Goal: Task Accomplishment & Management: Manage account settings

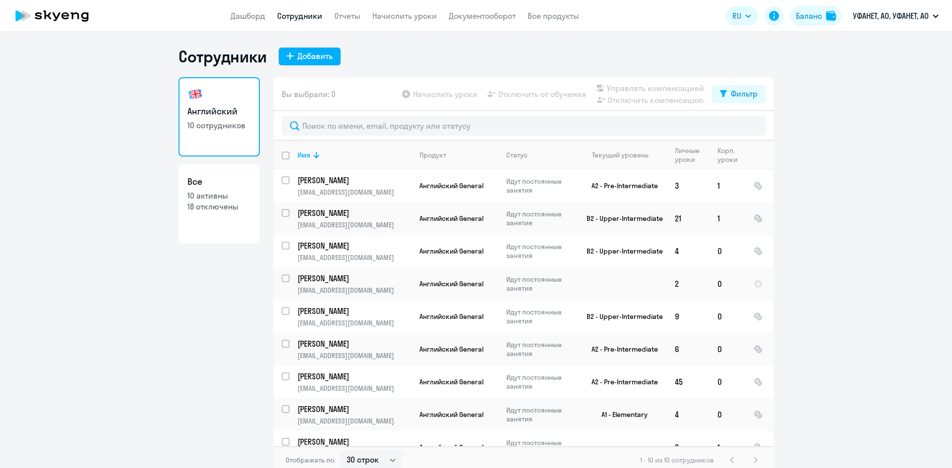
select select "30"
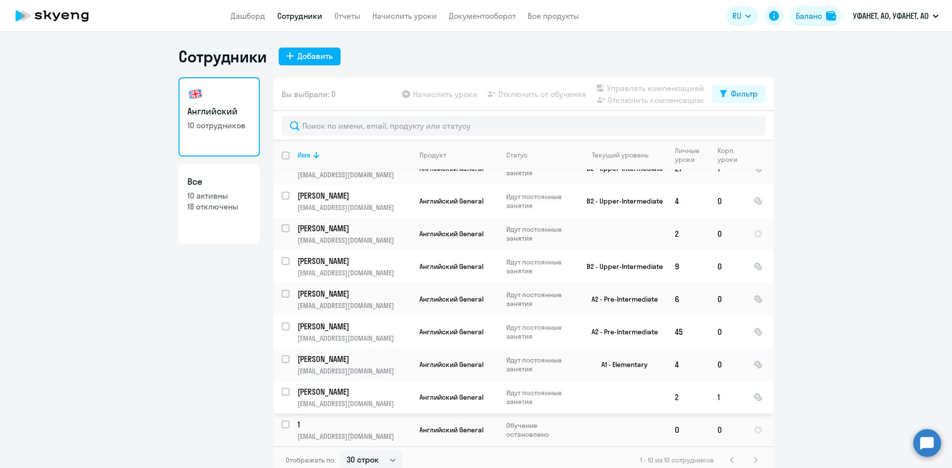
click at [324, 390] on p "[PERSON_NAME]" at bounding box center [353, 392] width 112 height 11
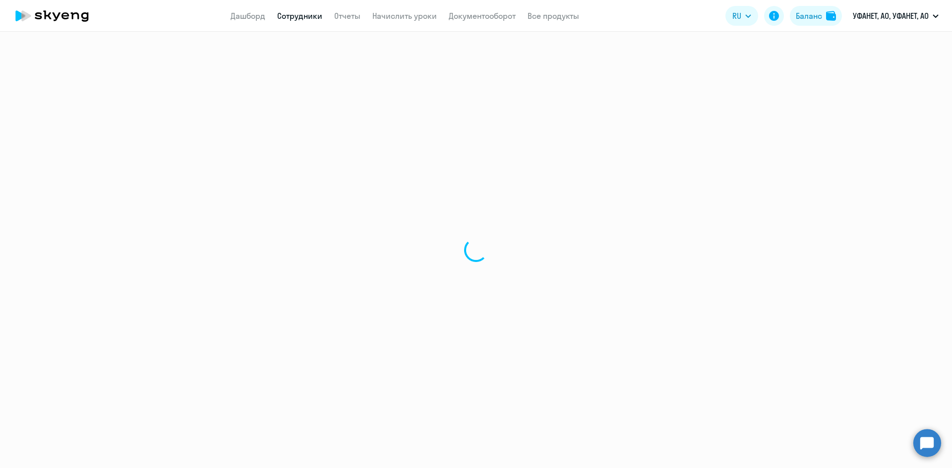
select select "english"
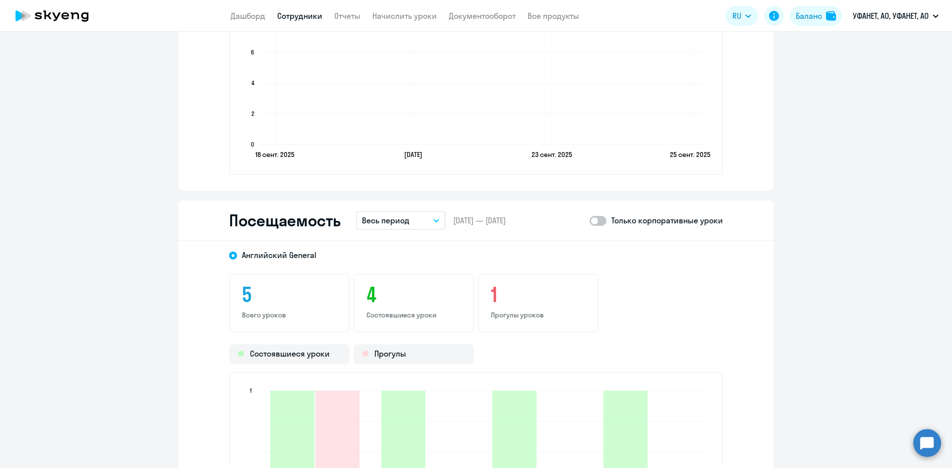
scroll to position [1189, 0]
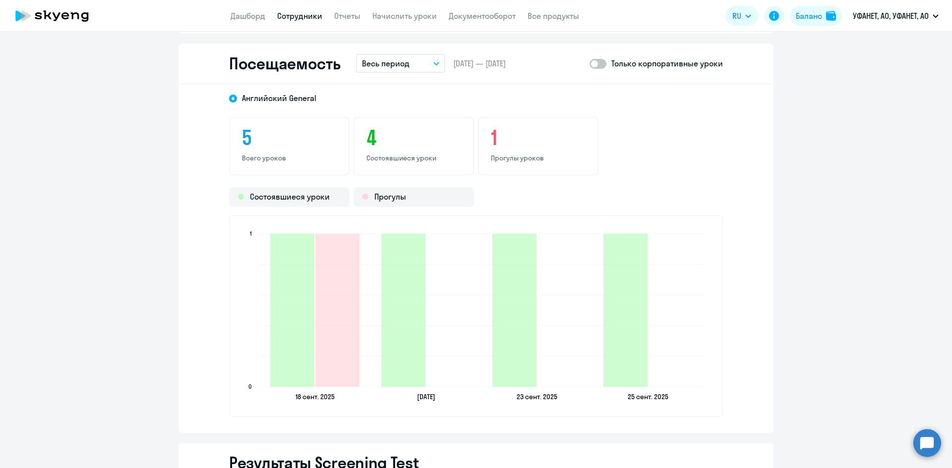
click at [599, 67] on span at bounding box center [597, 64] width 17 height 10
click at [589, 64] on input "checkbox" at bounding box center [589, 63] width 0 height 0
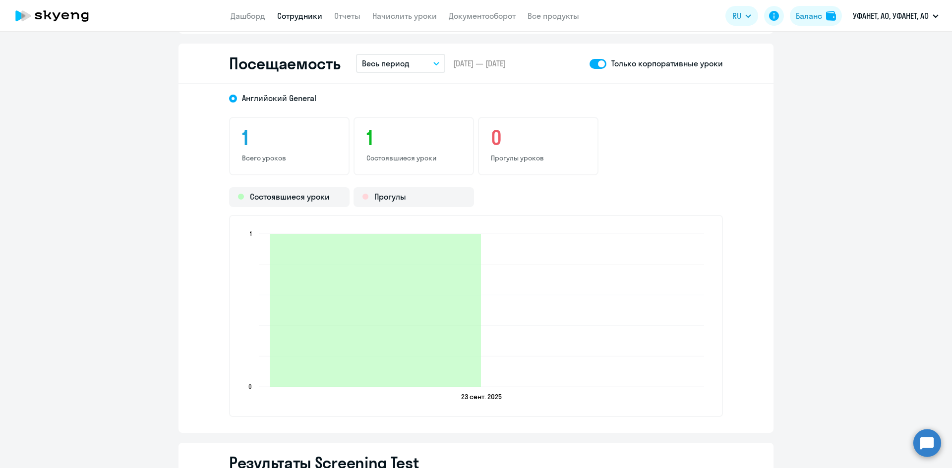
click at [591, 65] on span at bounding box center [597, 64] width 17 height 10
click at [589, 64] on input "checkbox" at bounding box center [589, 63] width 0 height 0
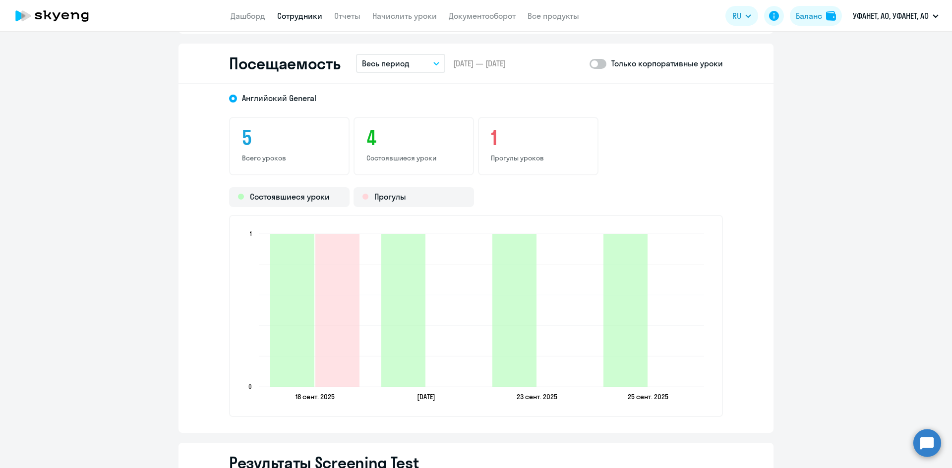
click at [600, 64] on span at bounding box center [597, 64] width 17 height 10
click at [589, 64] on input "checkbox" at bounding box center [589, 63] width 0 height 0
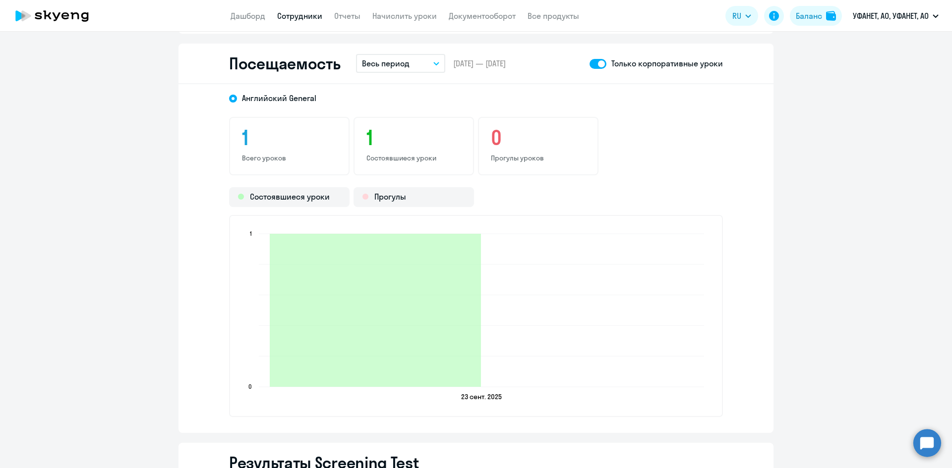
click at [590, 65] on span at bounding box center [597, 64] width 17 height 10
click at [589, 64] on input "checkbox" at bounding box center [589, 63] width 0 height 0
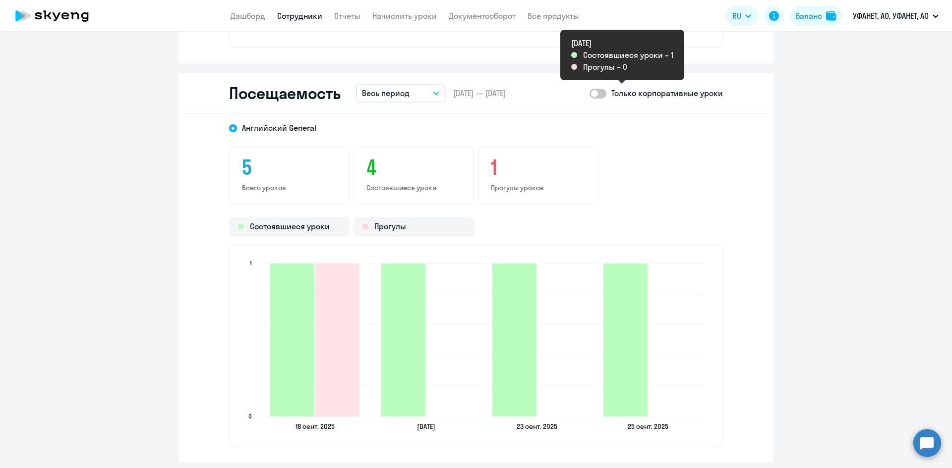
scroll to position [1140, 0]
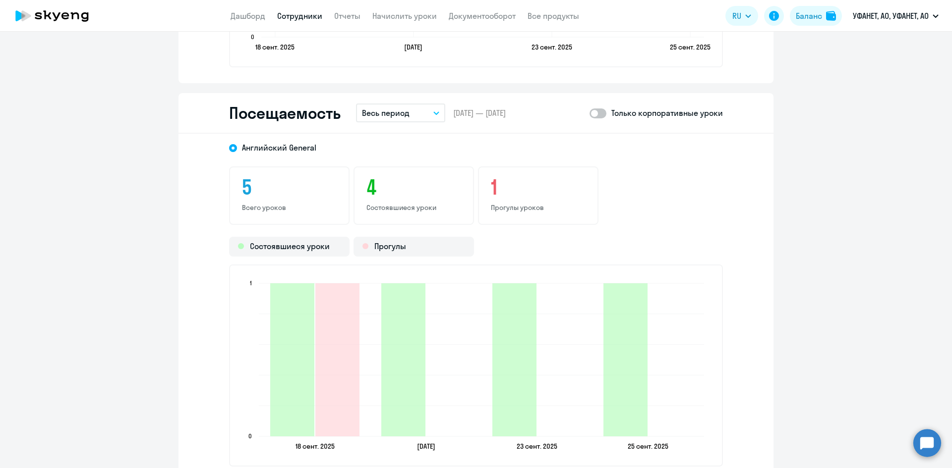
click at [926, 444] on circle at bounding box center [927, 443] width 28 height 28
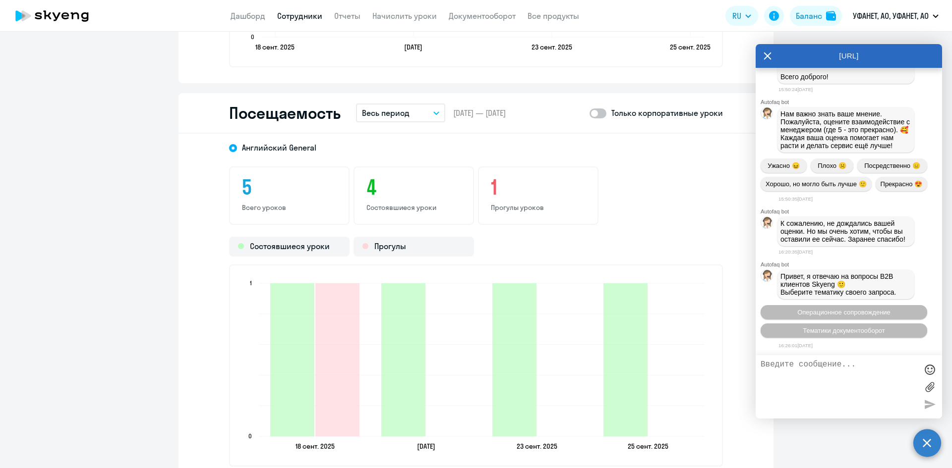
scroll to position [6091, 0]
click at [599, 109] on span at bounding box center [597, 114] width 17 height 10
click at [589, 113] on input "checkbox" at bounding box center [589, 113] width 0 height 0
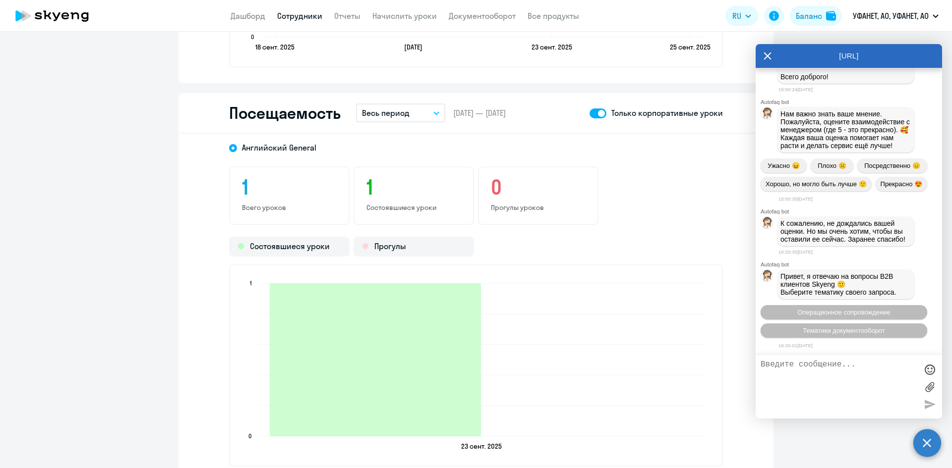
click at [590, 112] on span at bounding box center [597, 114] width 17 height 10
click at [589, 113] on input "checkbox" at bounding box center [589, 113] width 0 height 0
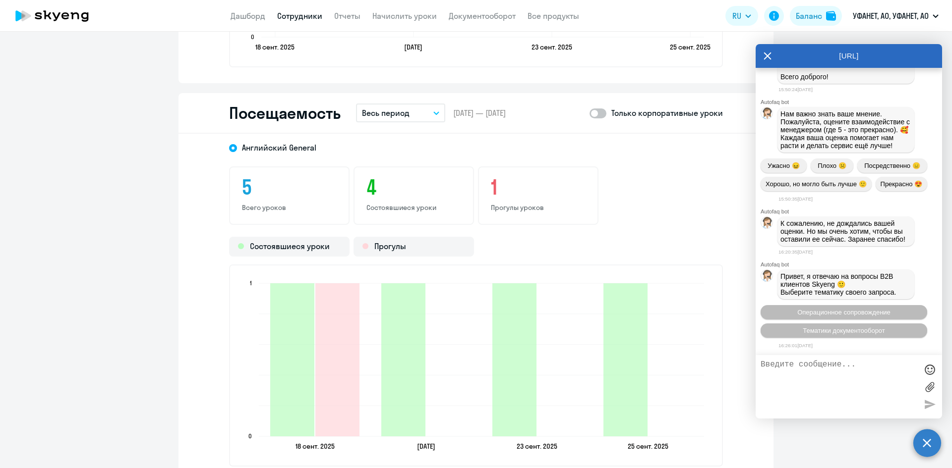
click at [600, 116] on span at bounding box center [597, 114] width 17 height 10
click at [589, 113] on input "checkbox" at bounding box center [589, 113] width 0 height 0
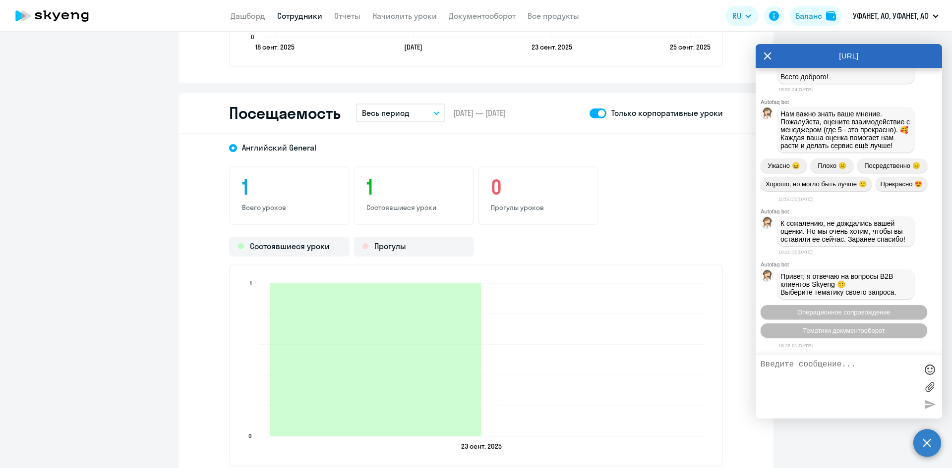
click at [589, 115] on span at bounding box center [597, 114] width 17 height 10
click at [589, 113] on input "checkbox" at bounding box center [589, 113] width 0 height 0
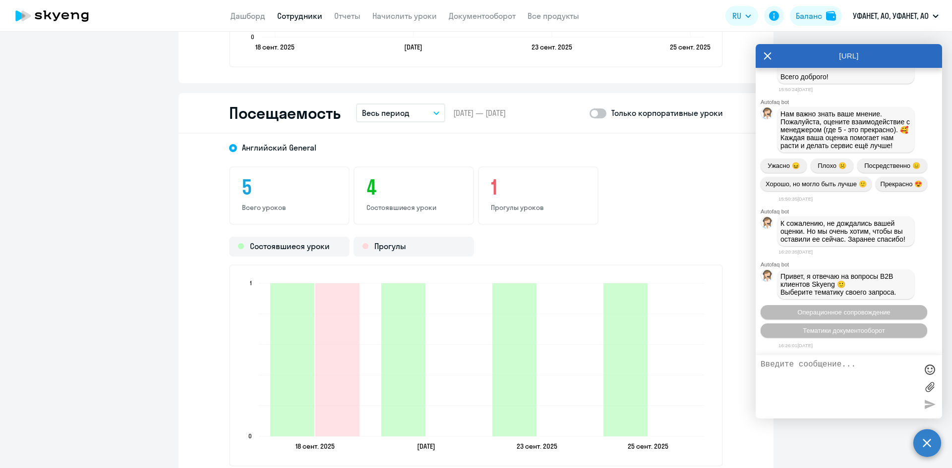
click at [599, 113] on span at bounding box center [597, 114] width 17 height 10
click at [589, 113] on input "checkbox" at bounding box center [589, 113] width 0 height 0
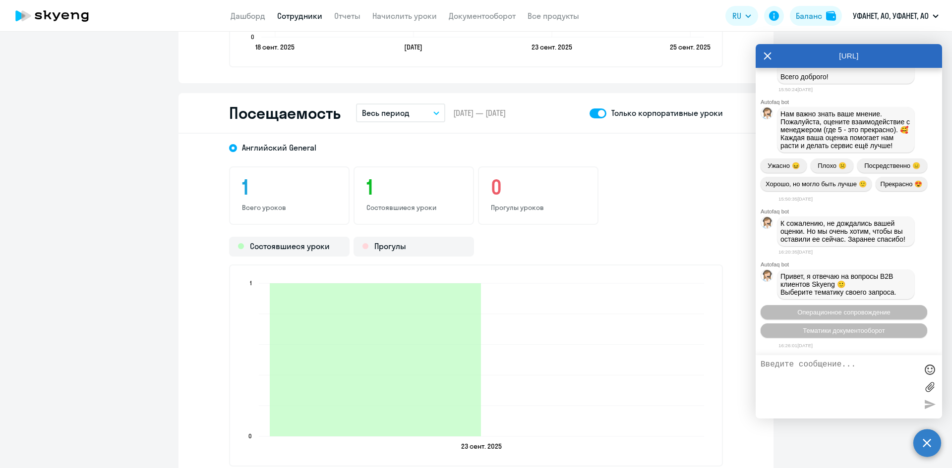
click at [592, 113] on span at bounding box center [597, 114] width 17 height 10
click at [589, 113] on input "checkbox" at bounding box center [589, 113] width 0 height 0
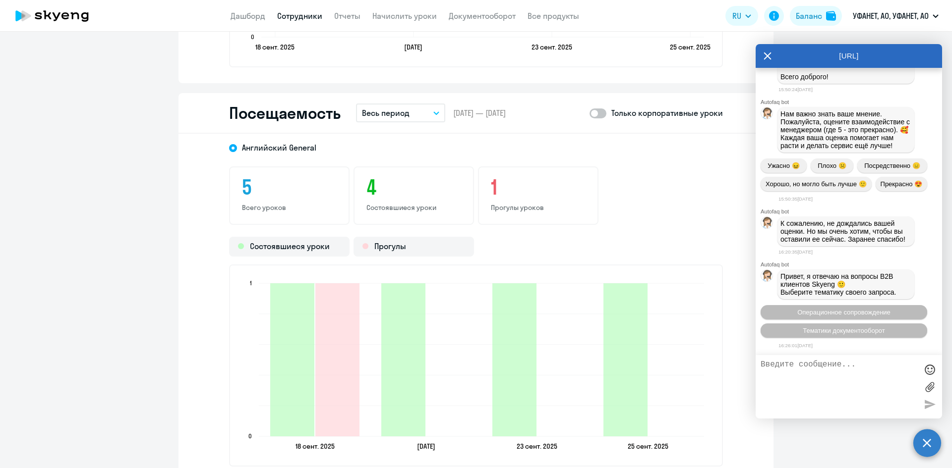
click at [598, 115] on span at bounding box center [597, 114] width 17 height 10
click at [589, 113] on input "checkbox" at bounding box center [589, 113] width 0 height 0
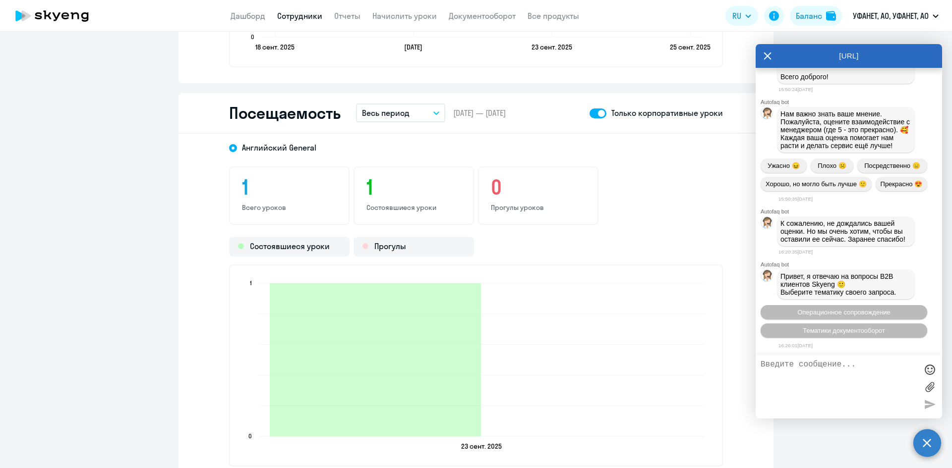
click at [592, 115] on span at bounding box center [597, 114] width 17 height 10
click at [589, 113] on input "checkbox" at bounding box center [589, 113] width 0 height 0
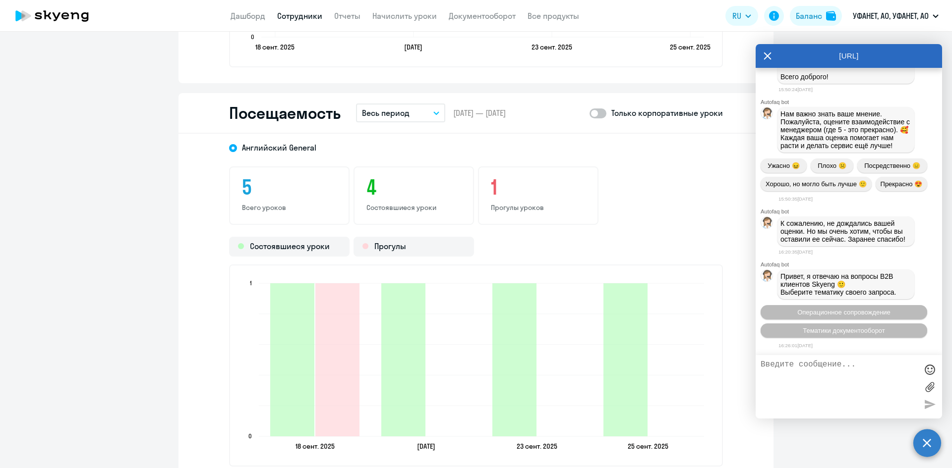
scroll to position [6389, 0]
click at [765, 53] on icon at bounding box center [767, 56] width 8 height 24
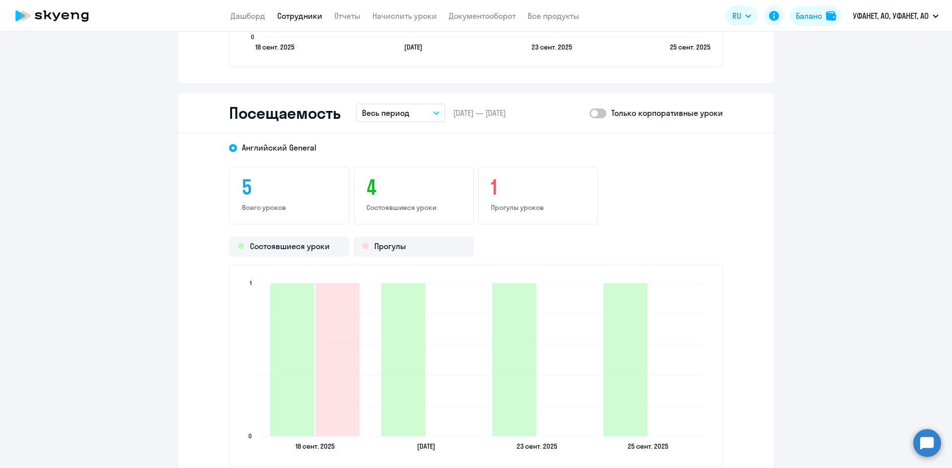
click at [600, 113] on span at bounding box center [597, 114] width 17 height 10
click at [589, 113] on input "checkbox" at bounding box center [589, 113] width 0 height 0
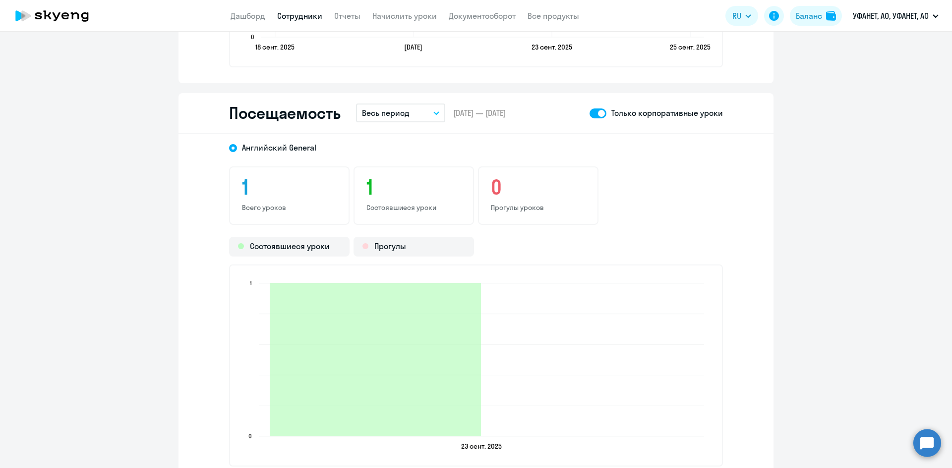
click at [592, 115] on span at bounding box center [597, 114] width 17 height 10
click at [589, 113] on input "checkbox" at bounding box center [589, 113] width 0 height 0
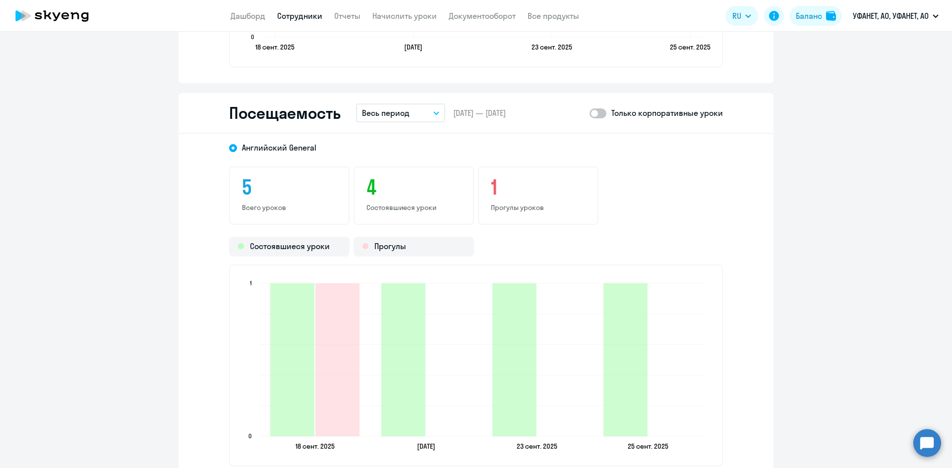
click at [599, 115] on span at bounding box center [597, 114] width 17 height 10
click at [589, 113] on input "checkbox" at bounding box center [589, 113] width 0 height 0
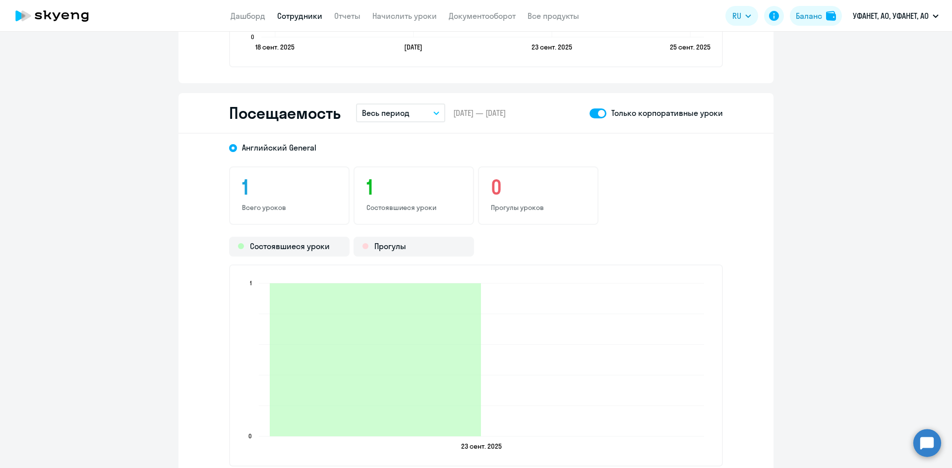
click at [583, 113] on div "Посещаемость Весь период – [DATE] — [DATE] Только корпоративные уроки" at bounding box center [475, 113] width 595 height 41
drag, startPoint x: 589, startPoint y: 113, endPoint x: 587, endPoint y: 125, distance: 12.1
click at [590, 114] on span at bounding box center [597, 114] width 17 height 10
click at [589, 113] on input "checkbox" at bounding box center [589, 113] width 0 height 0
checkbox input "false"
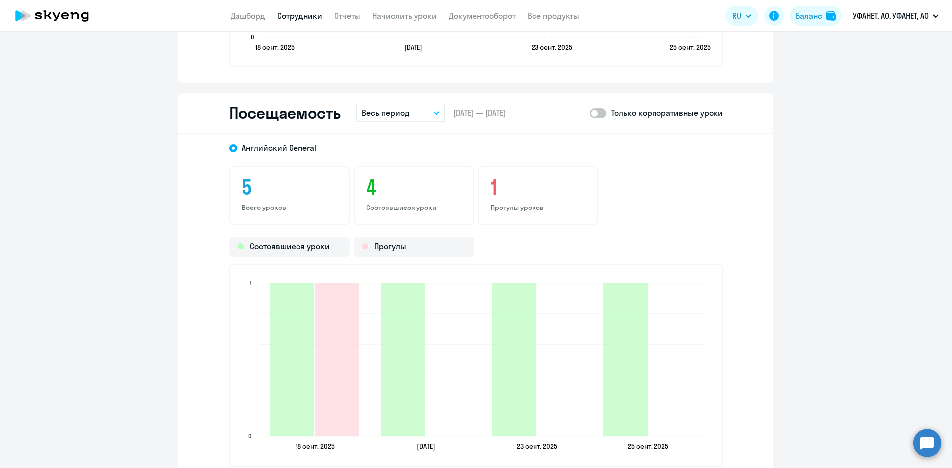
scroll to position [1189, 0]
